Goal: Task Accomplishment & Management: Manage account settings

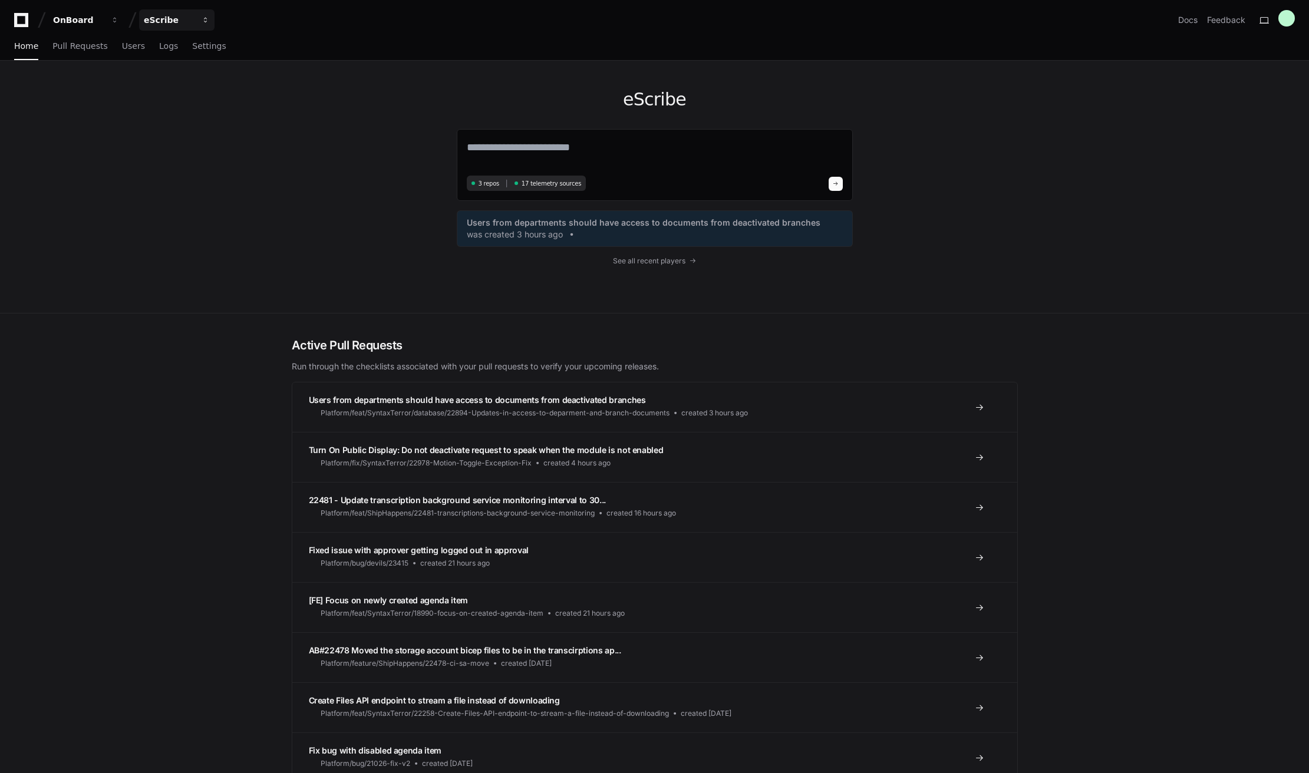
click at [182, 23] on div "eScribe" at bounding box center [169, 20] width 51 height 12
click at [195, 113] on span "Govenda" at bounding box center [183, 110] width 40 height 14
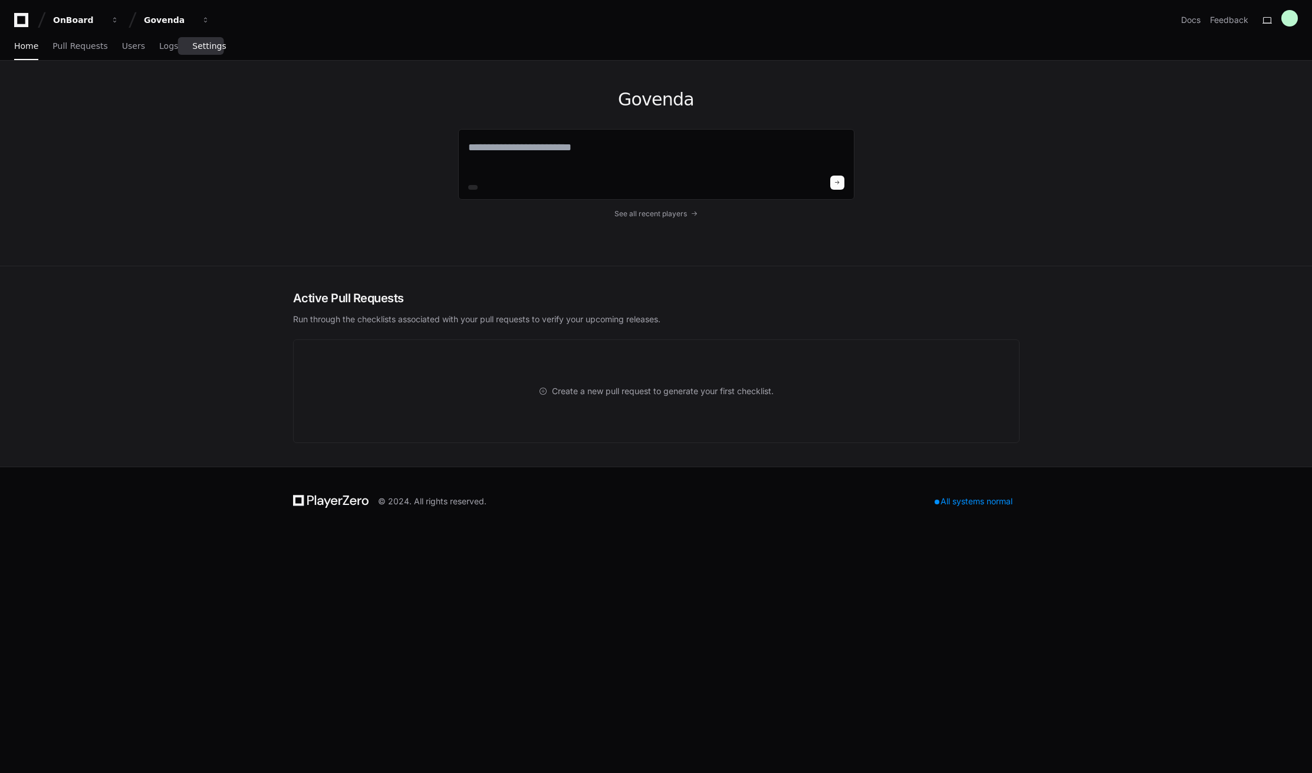
click at [206, 54] on link "Settings" at bounding box center [209, 46] width 34 height 27
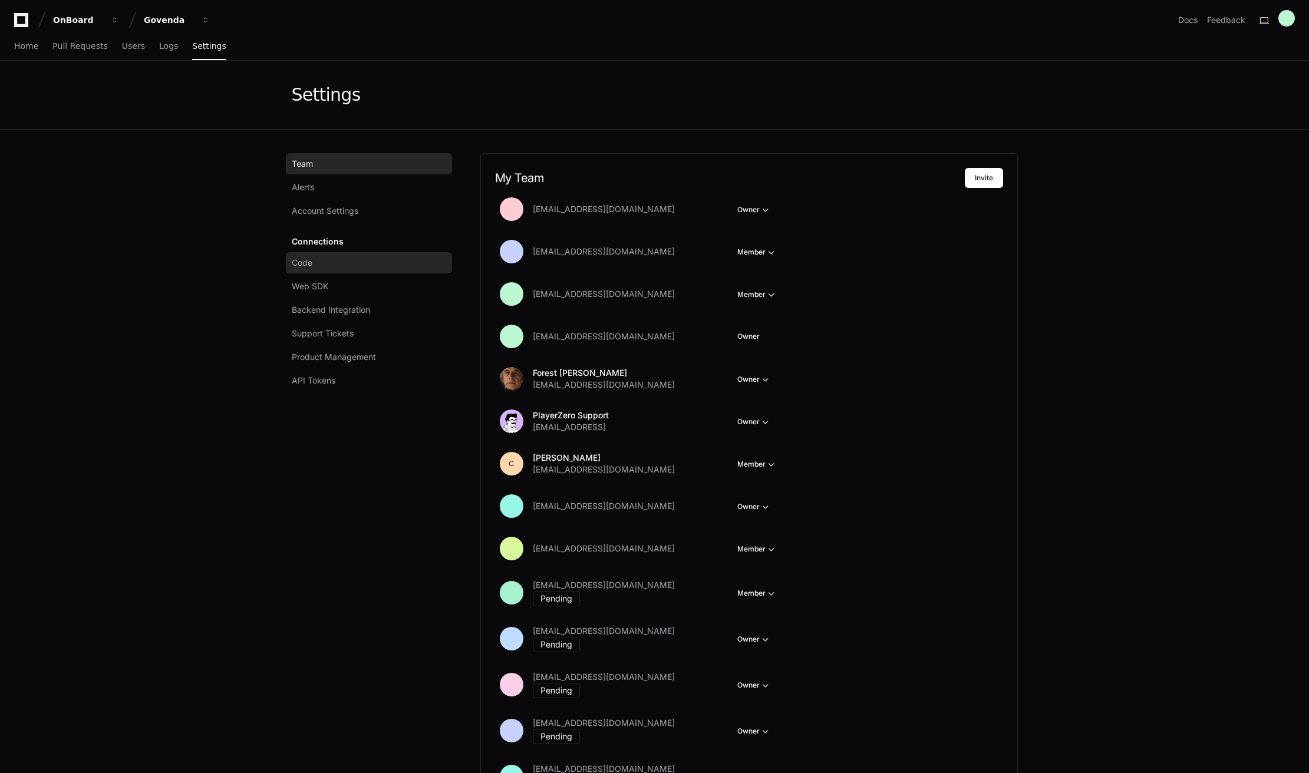
click at [320, 262] on link "Code" at bounding box center [369, 262] width 166 height 21
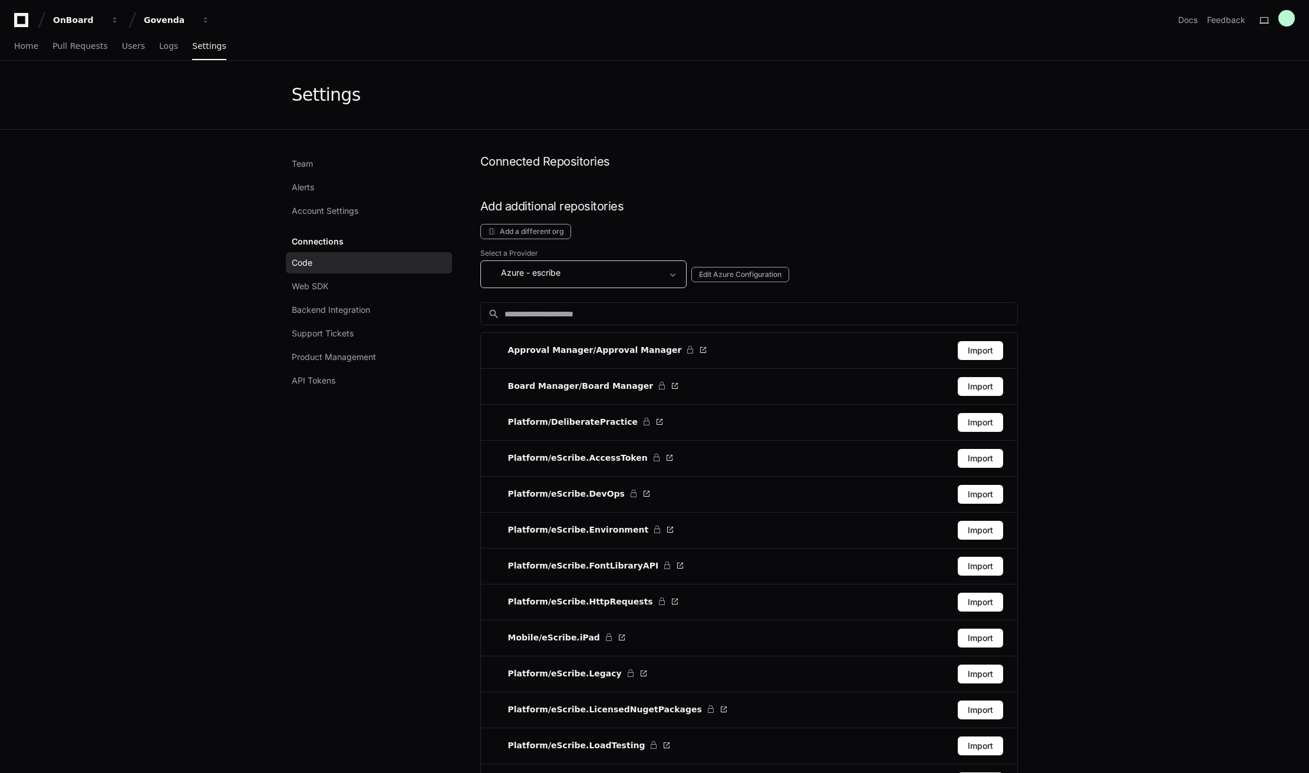
click at [564, 269] on div "Azure - escribe" at bounding box center [575, 273] width 174 height 14
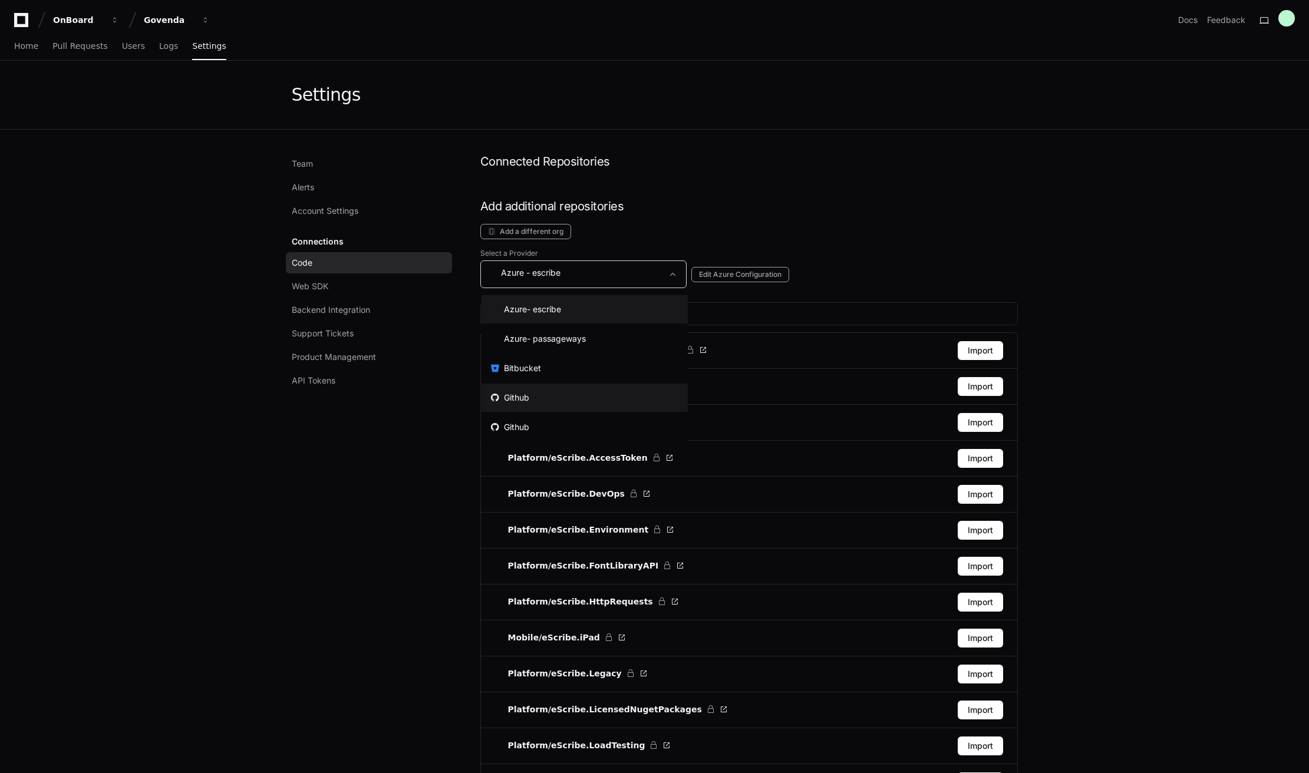
click at [566, 388] on mat-option "Github" at bounding box center [585, 398] width 206 height 28
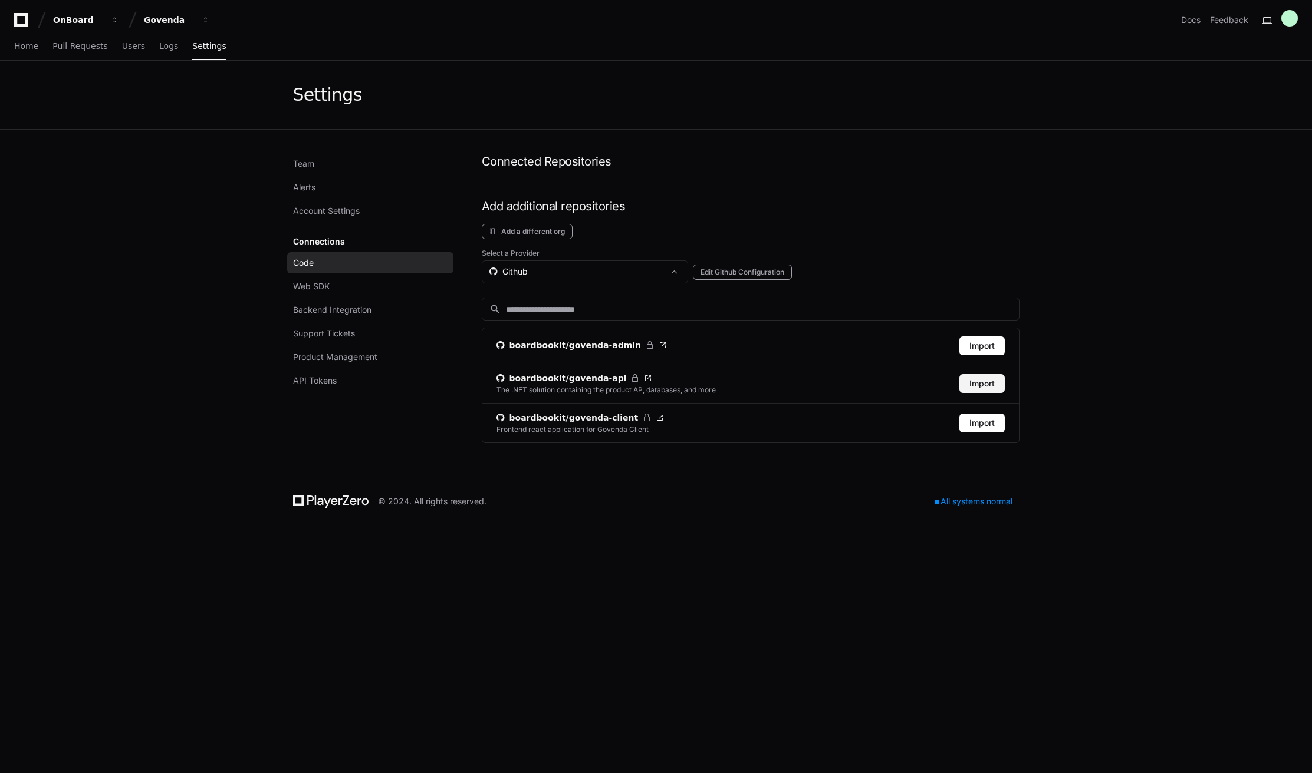
click at [979, 387] on button "Import" at bounding box center [981, 383] width 45 height 19
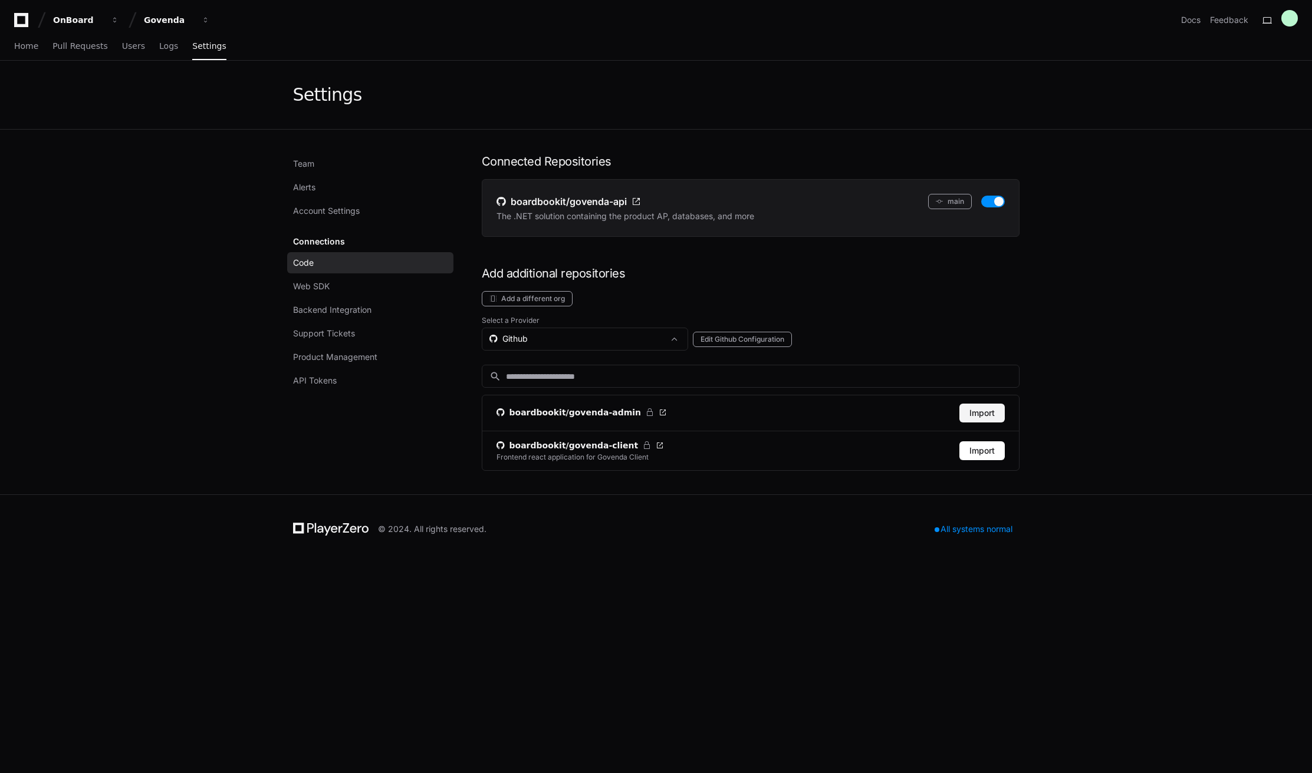
click at [987, 410] on button "Import" at bounding box center [981, 413] width 45 height 19
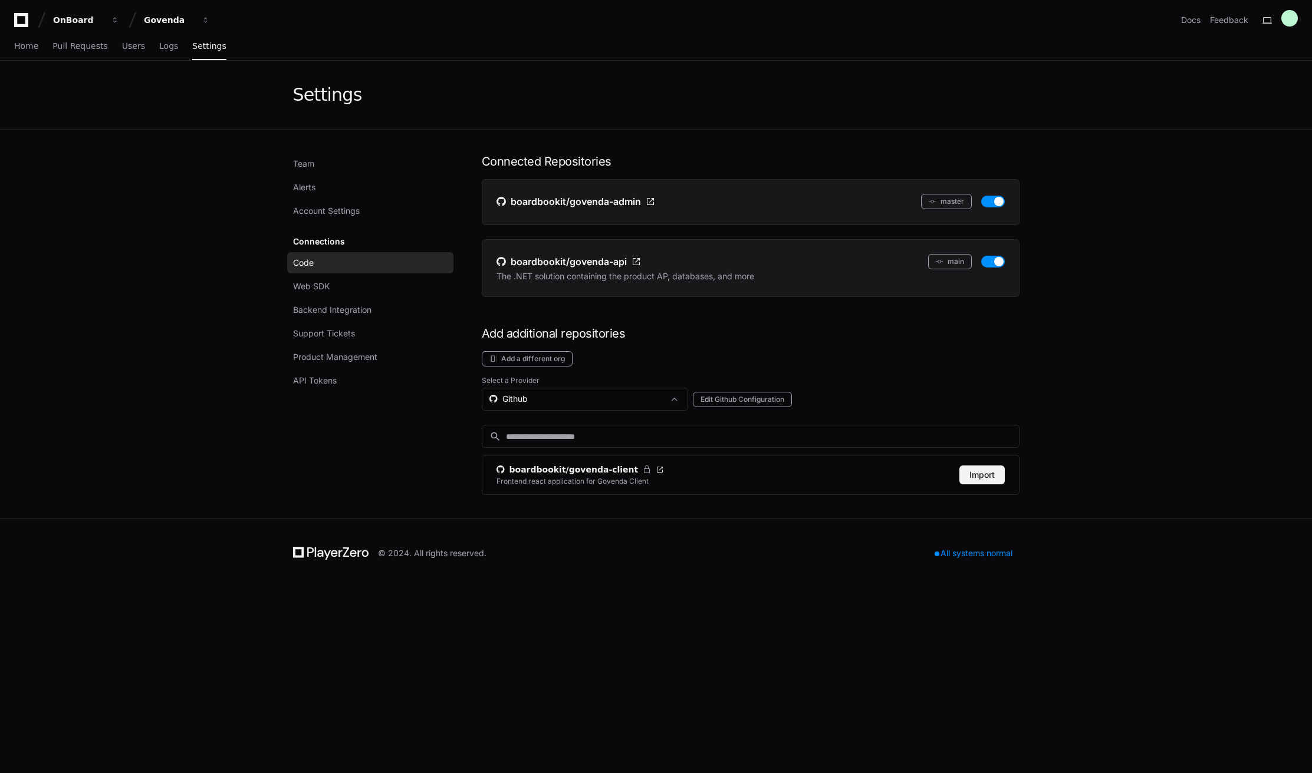
click at [983, 470] on button "Import" at bounding box center [981, 475] width 45 height 19
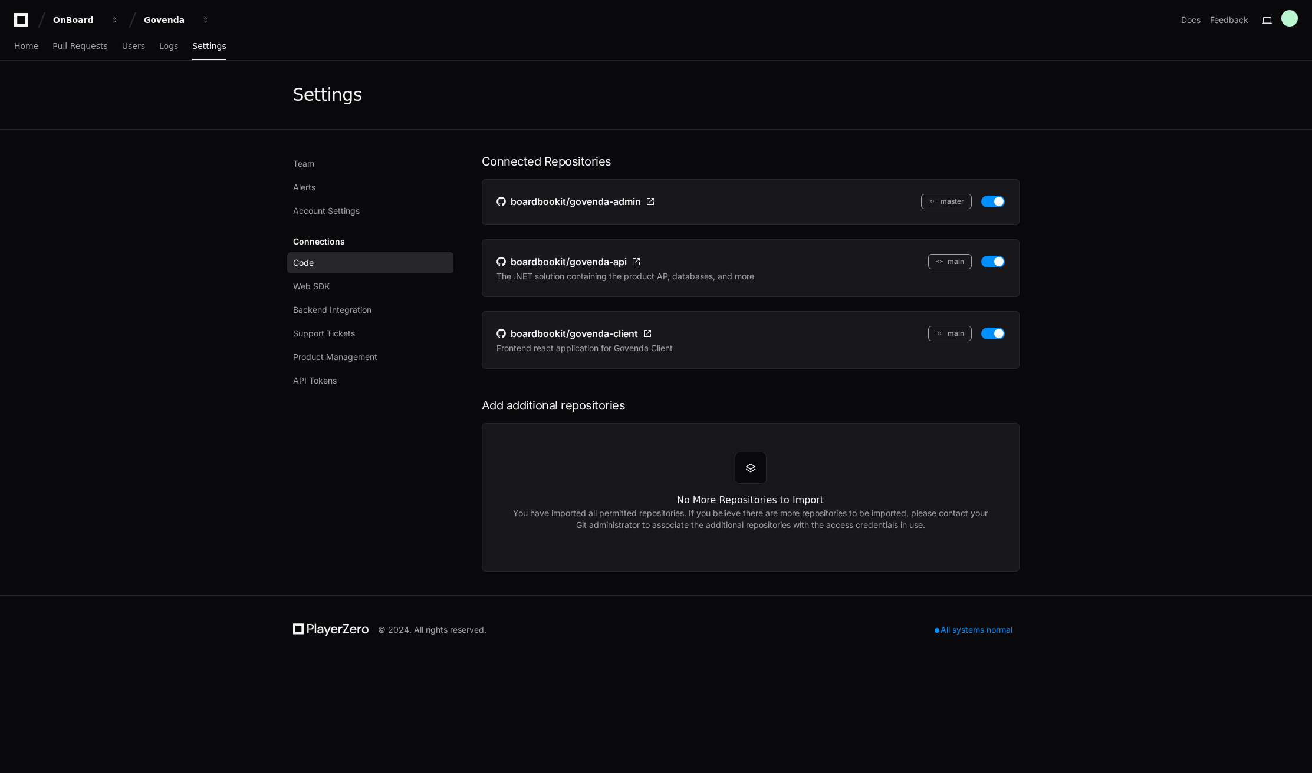
click at [1084, 367] on app-setting "Settings Team Alerts Account Settings Connections Code Web SDK Backend Integrat…" at bounding box center [656, 328] width 1312 height 535
